Goal: Check status: Check status

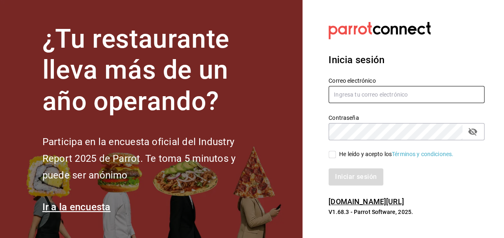
type input "[EMAIL_ADDRESS][DOMAIN_NAME]"
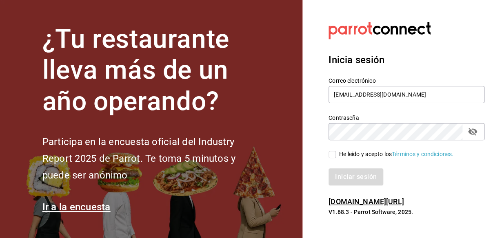
click at [326, 155] on div "He leído y acepto los Términos y condiciones." at bounding box center [402, 149] width 166 height 19
click at [329, 155] on input "He leído y acepto los Términos y condiciones." at bounding box center [331, 154] width 7 height 7
checkbox input "true"
click at [350, 175] on button "Iniciar sesión" at bounding box center [355, 177] width 55 height 17
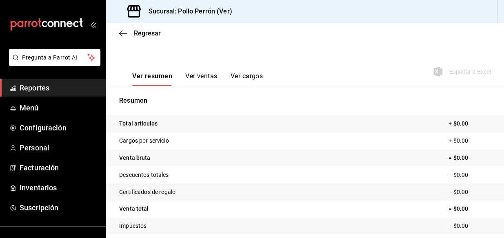
scroll to position [37, 0]
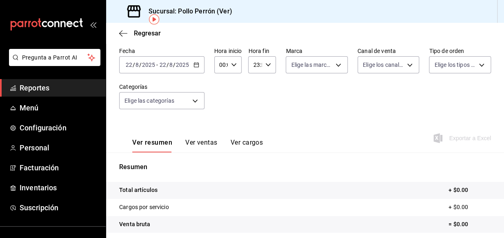
click at [162, 62] on input "22" at bounding box center [162, 65] width 7 height 7
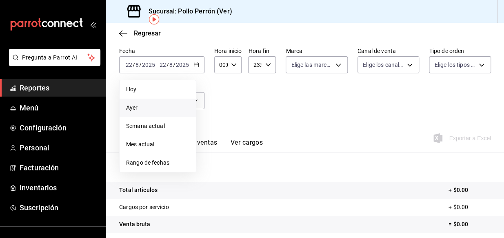
click at [154, 102] on li "Ayer" at bounding box center [158, 108] width 76 height 18
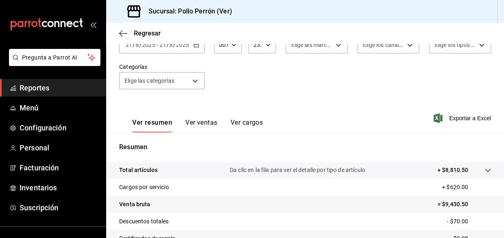
scroll to position [74, 0]
